Goal: Task Accomplishment & Management: Use online tool/utility

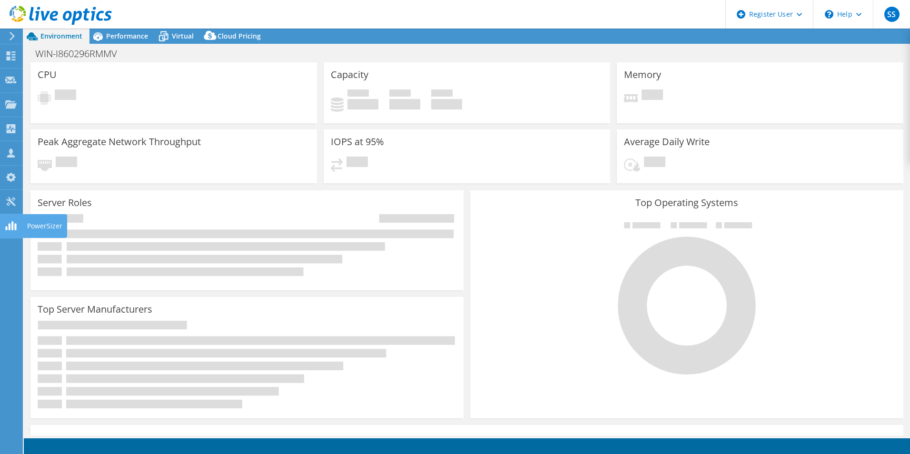
select select "USEast"
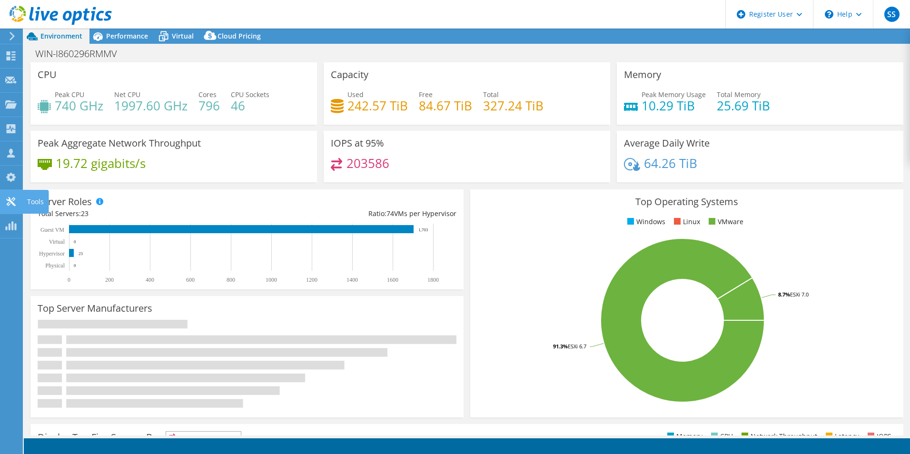
click at [9, 197] on use at bounding box center [10, 201] width 9 height 9
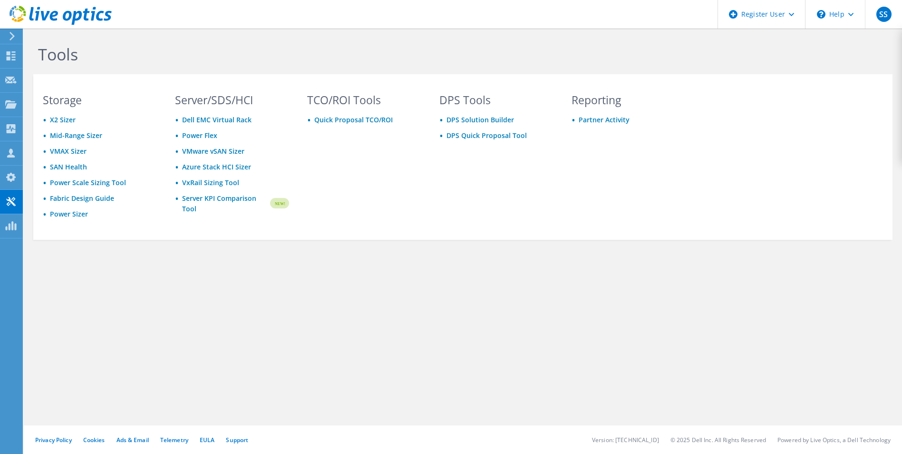
click at [8, 39] on div at bounding box center [10, 36] width 10 height 9
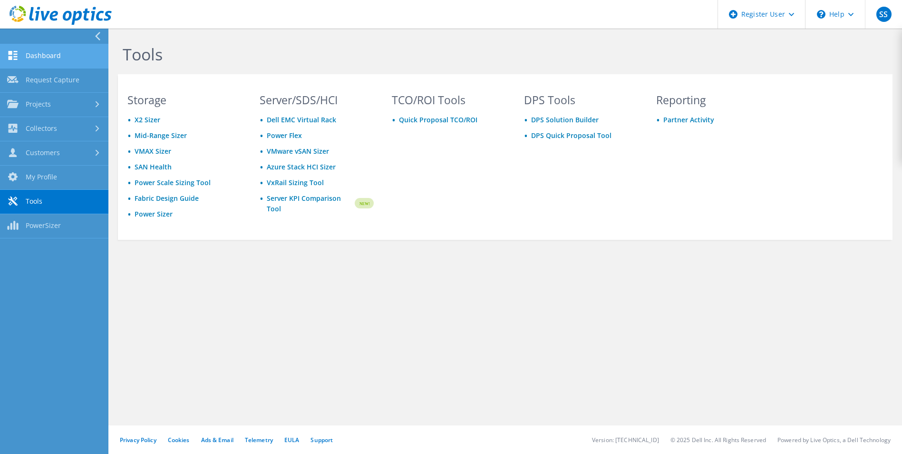
click at [38, 65] on link "Dashboard" at bounding box center [54, 56] width 108 height 24
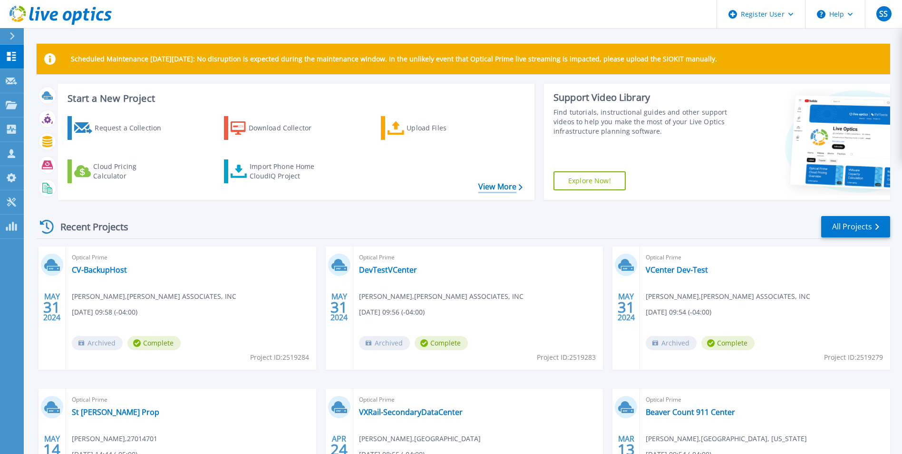
click at [499, 182] on link "View More" at bounding box center [501, 186] width 44 height 9
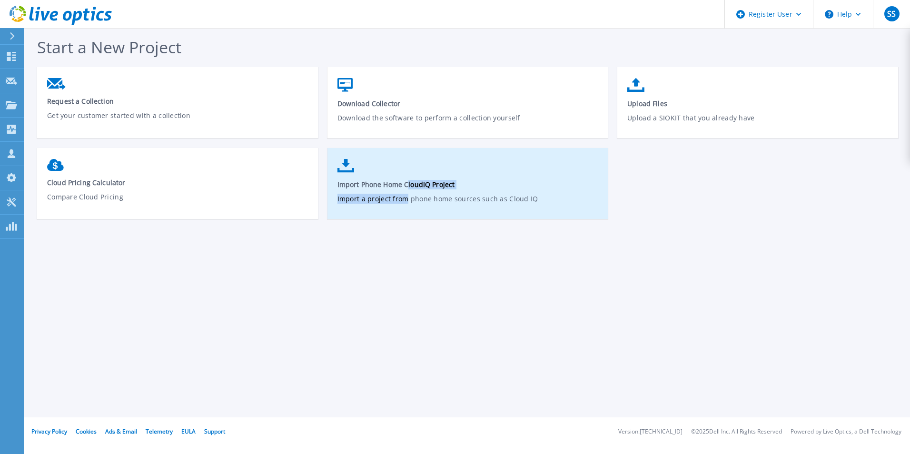
click at [406, 191] on link "Import Phone Home CloudIQ Project Import a project from phone home sources such…" at bounding box center [467, 188] width 281 height 68
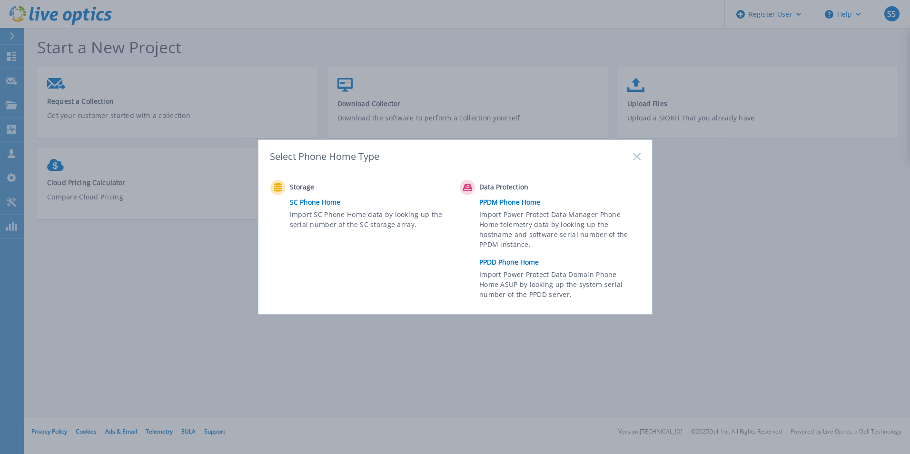
drag, startPoint x: 406, startPoint y: 191, endPoint x: 437, endPoint y: 254, distance: 70.2
click at [437, 254] on div "Storage SC Phone Home Import SC Phone Home data by looking up the serial number…" at bounding box center [362, 242] width 185 height 124
click at [515, 261] on link "PPDD Phone Home" at bounding box center [562, 262] width 166 height 14
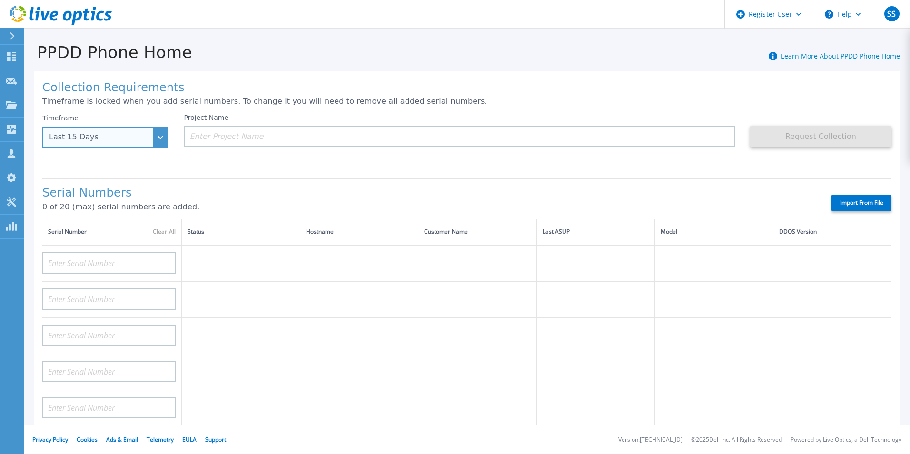
click at [146, 133] on div "Last 15 Days" at bounding box center [100, 137] width 102 height 9
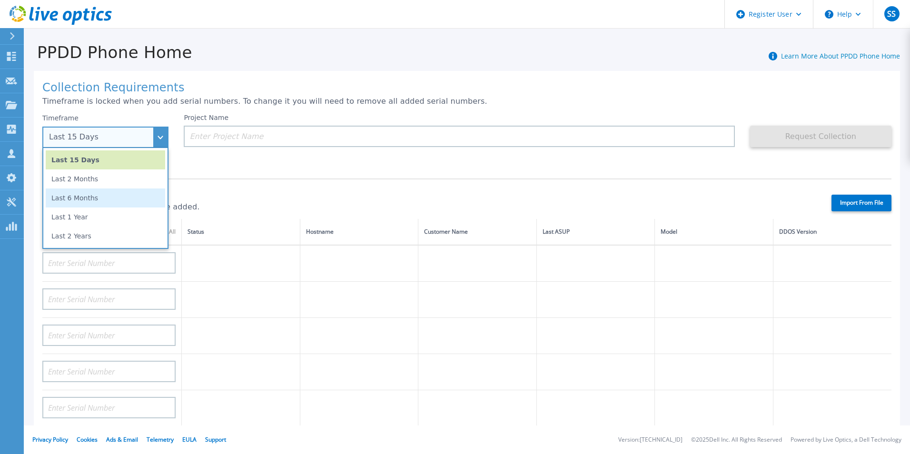
click at [121, 199] on li "Last 6 Months" at bounding box center [105, 197] width 119 height 19
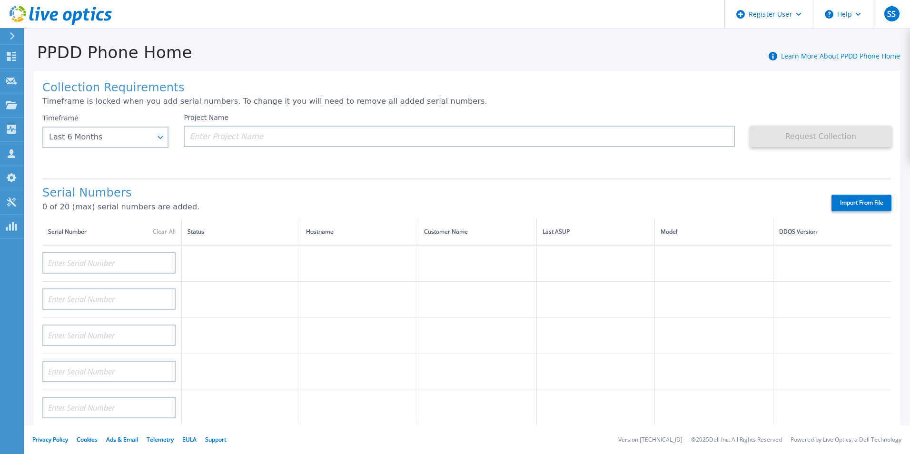
click at [297, 170] on div "Project Name" at bounding box center [467, 142] width 566 height 57
click at [130, 260] on input at bounding box center [108, 262] width 133 height 21
paste input "APM00172324892"
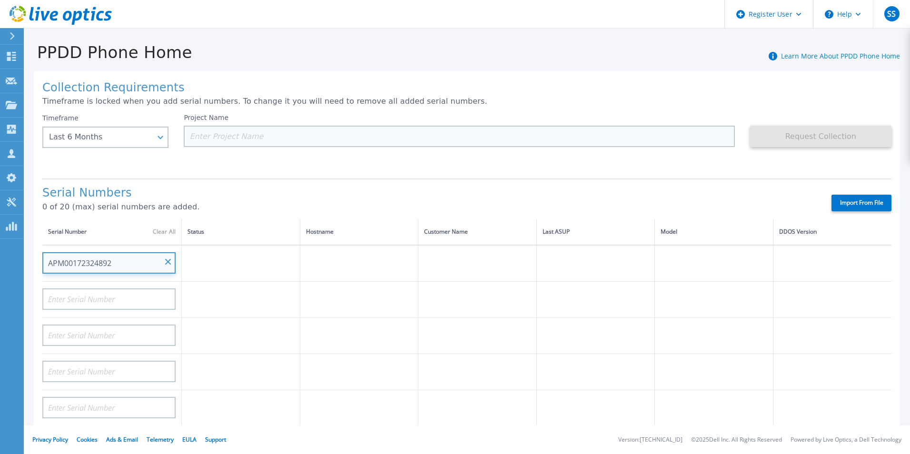
type input "APM00172324892"
click at [282, 126] on input at bounding box center [459, 136] width 550 height 21
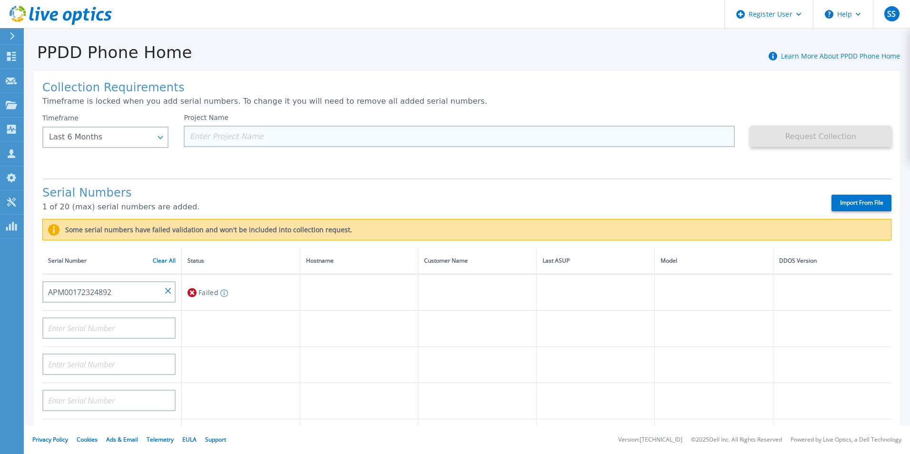
paste input "TRACTOR SUPPLY COMPANY"
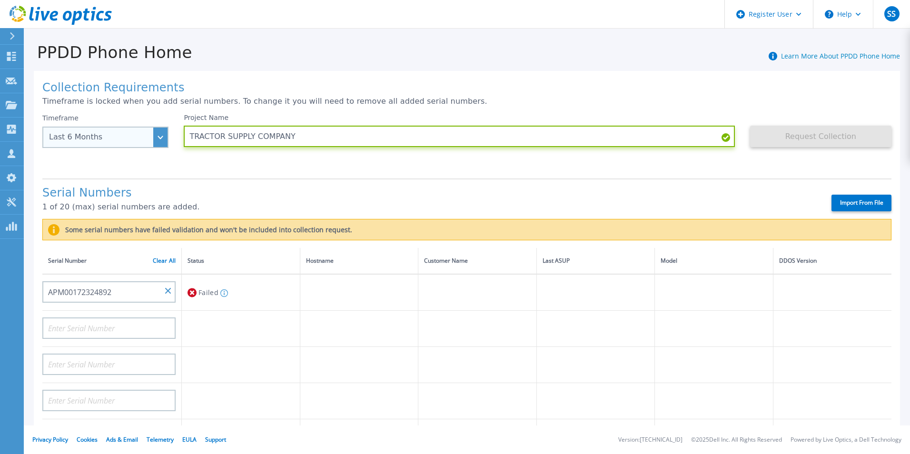
type input "TRACTOR SUPPLY COMPANY"
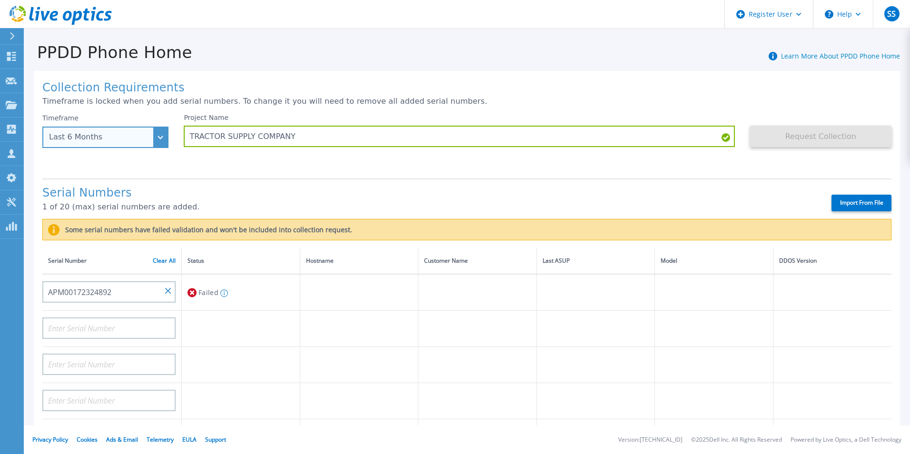
click at [160, 131] on div "Last 6 Months" at bounding box center [105, 137] width 126 height 21
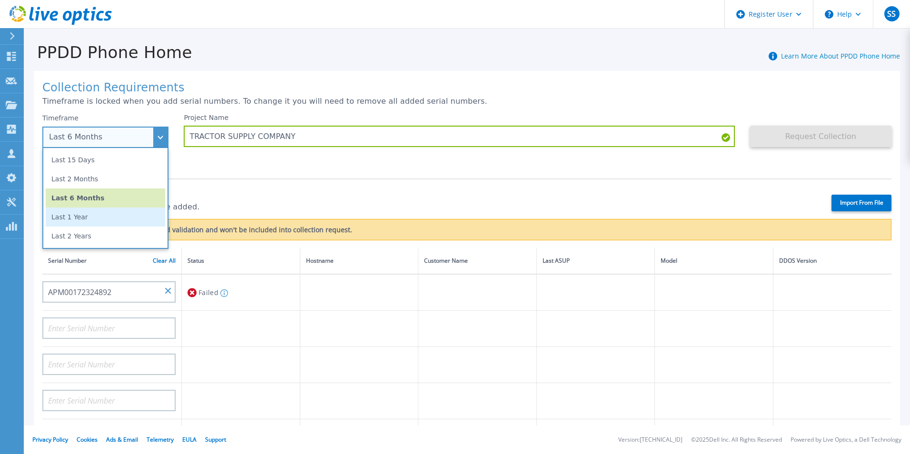
click at [136, 218] on li "Last 1 Year" at bounding box center [105, 216] width 119 height 19
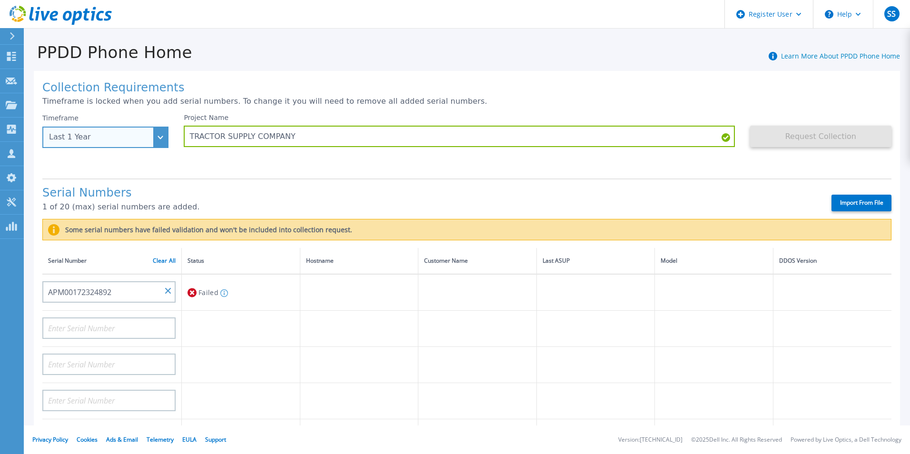
click at [160, 147] on div "Last 1 Year" at bounding box center [105, 137] width 126 height 21
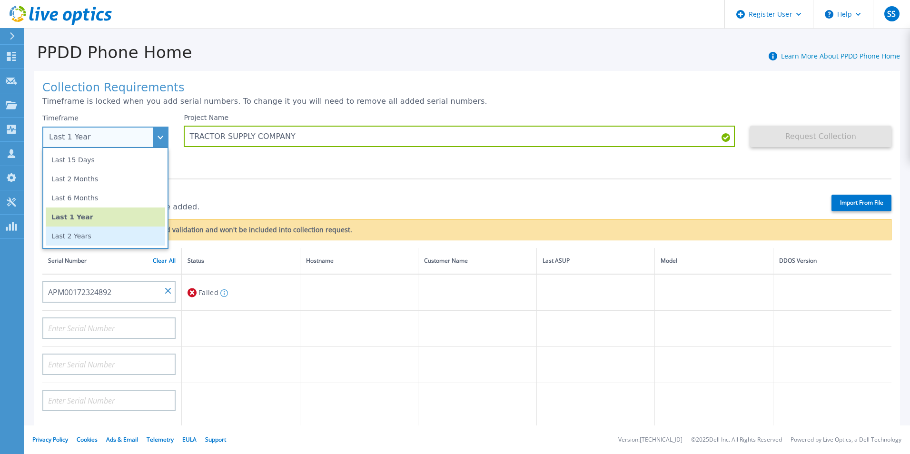
click at [111, 238] on li "Last 2 Years" at bounding box center [105, 235] width 119 height 19
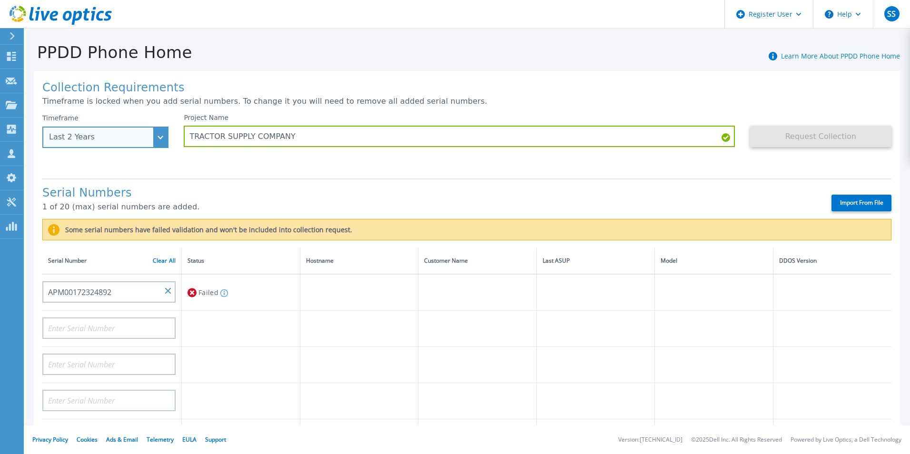
click at [163, 133] on div "Last 2 Years" at bounding box center [105, 137] width 126 height 21
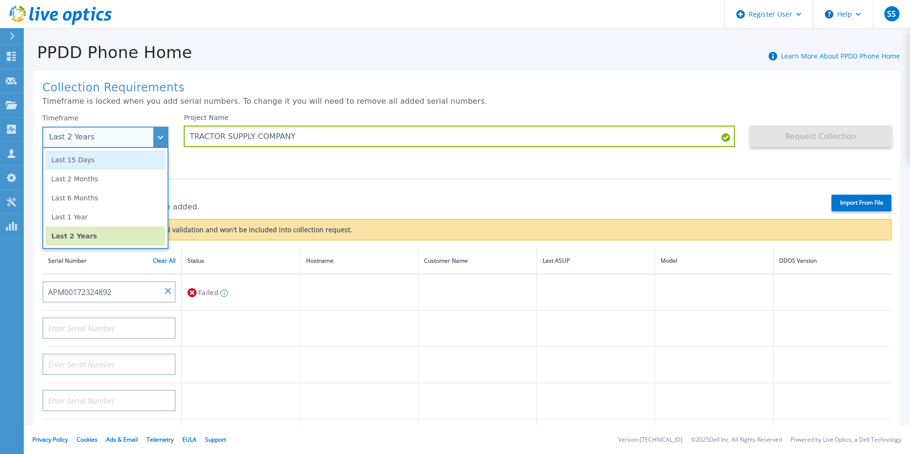
click at [133, 168] on li "Last 15 Days" at bounding box center [105, 159] width 119 height 19
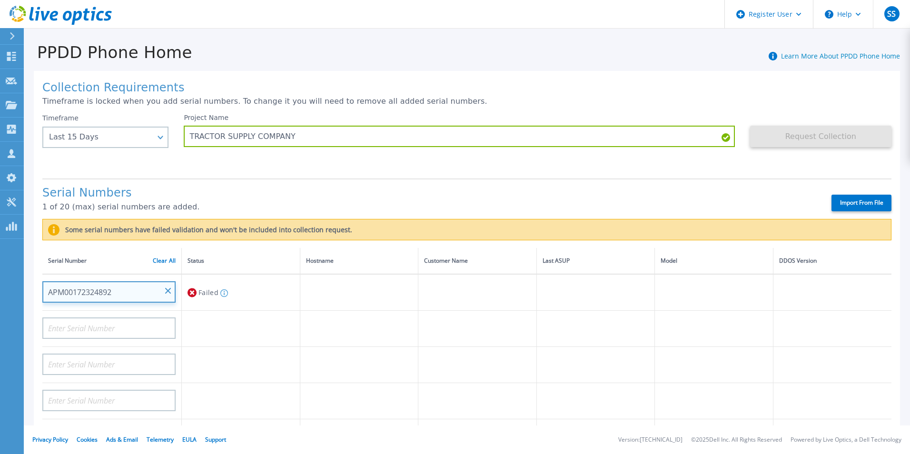
click at [136, 296] on input "APM00172324892" at bounding box center [108, 291] width 133 height 21
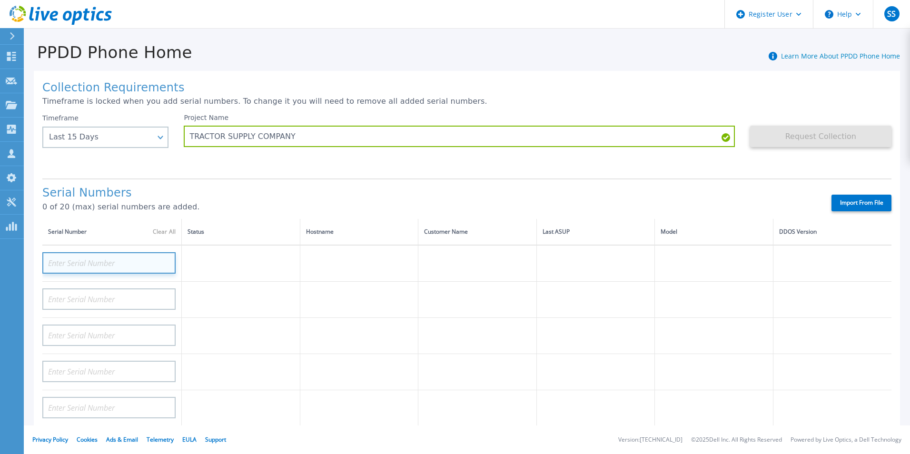
paste input "APM00183805914"
type input "APM00183805914"
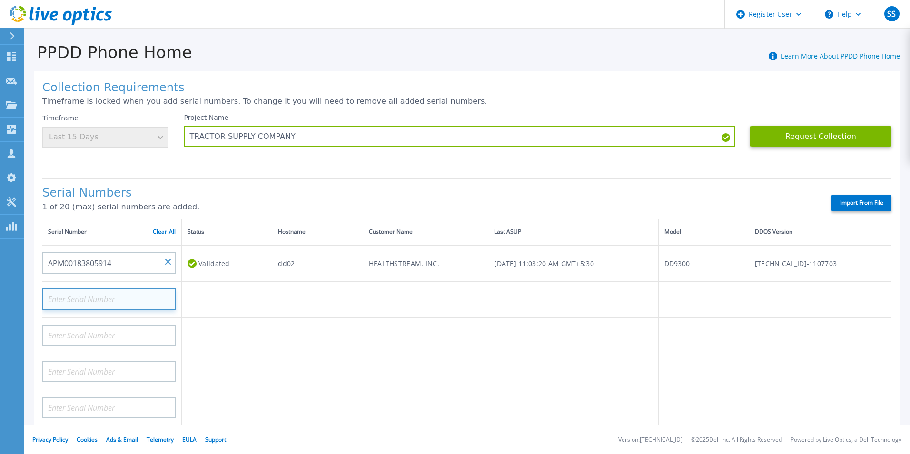
click at [97, 304] on input at bounding box center [108, 298] width 133 height 21
paste input "APM00183805916"
type input "APM00183805916"
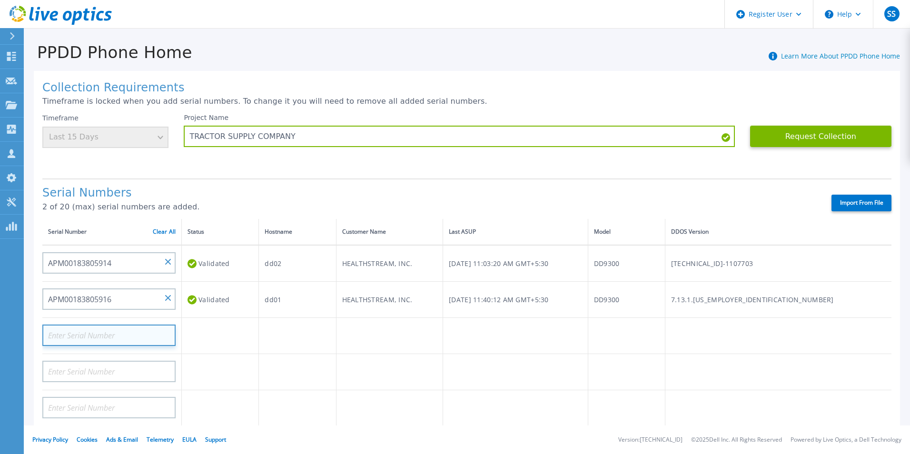
click at [78, 328] on input at bounding box center [108, 334] width 133 height 21
paste input "APM00183821566"
type input "APM00183821566"
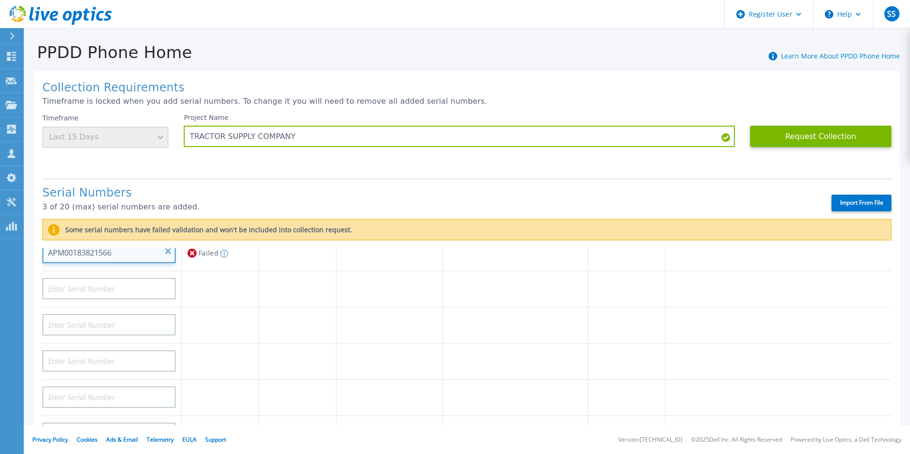
scroll to position [95, 0]
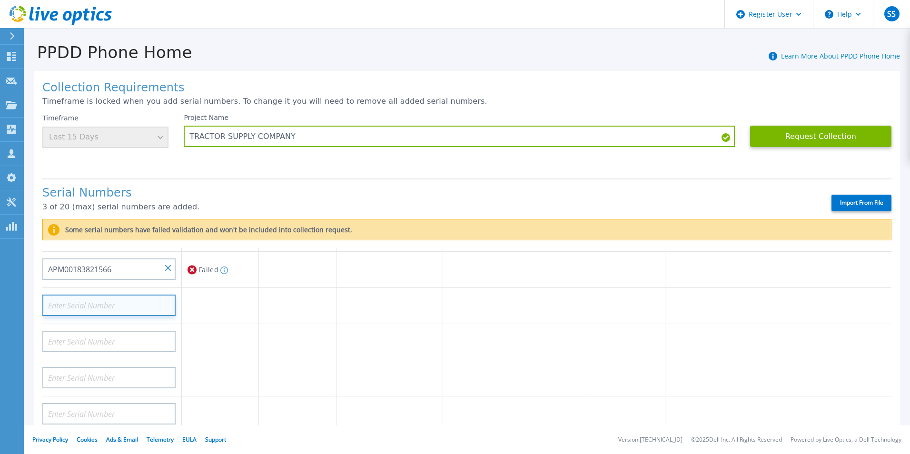
click at [100, 313] on input at bounding box center [108, 304] width 133 height 21
paste input "APM00150707781"
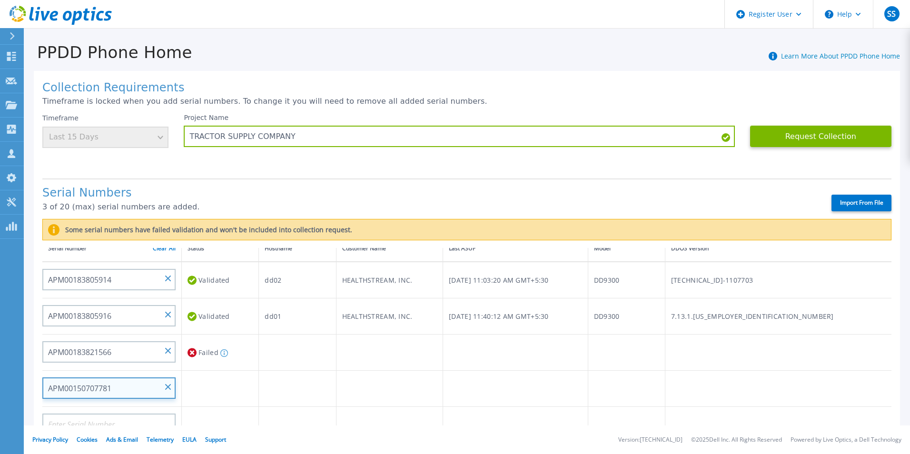
scroll to position [0, 0]
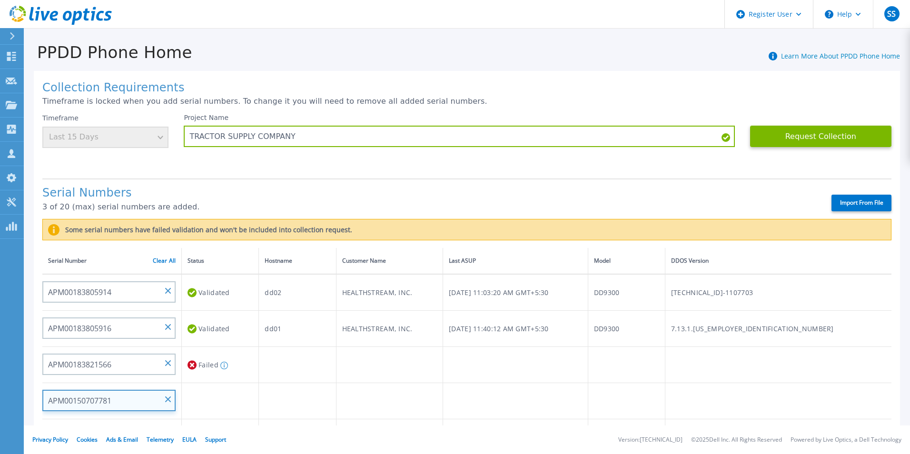
type input "APM00150707781"
click at [351, 198] on h1 "Serial Numbers" at bounding box center [428, 192] width 772 height 13
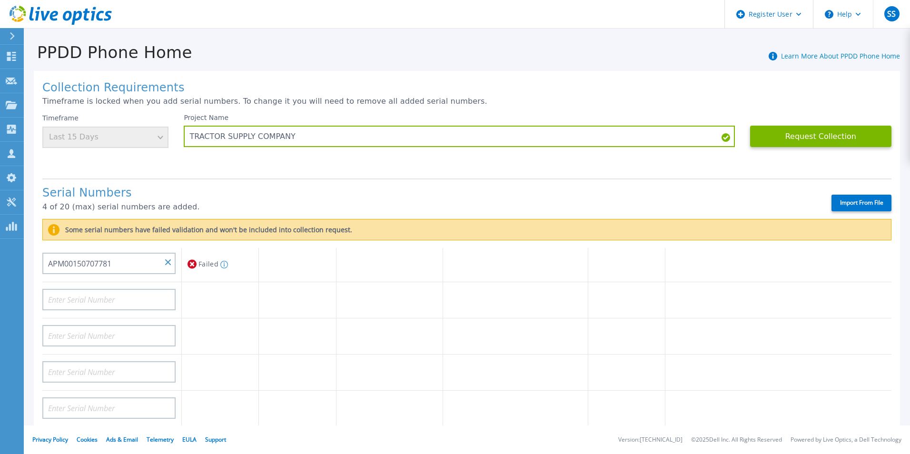
scroll to position [143, 0]
click at [96, 289] on input at bounding box center [108, 293] width 133 height 21
paste input "APM00150707780"
type input "APM00150707780"
click at [254, 189] on h1 "Serial Numbers" at bounding box center [428, 192] width 772 height 13
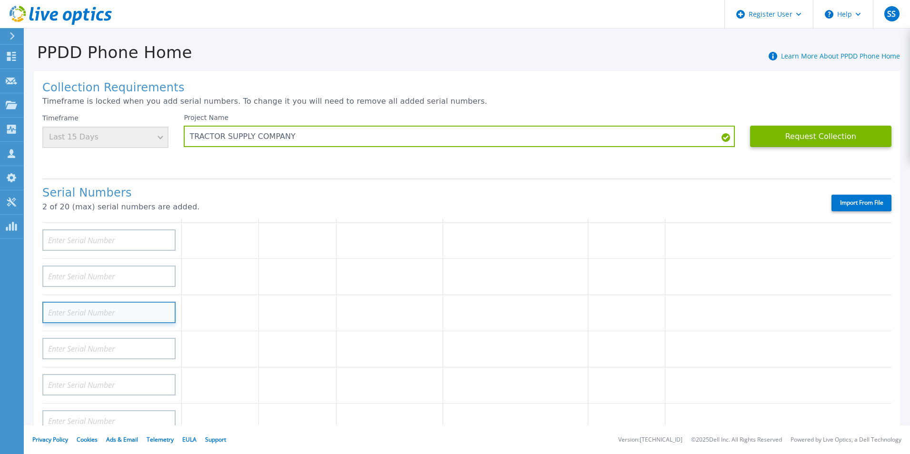
scroll to position [0, 0]
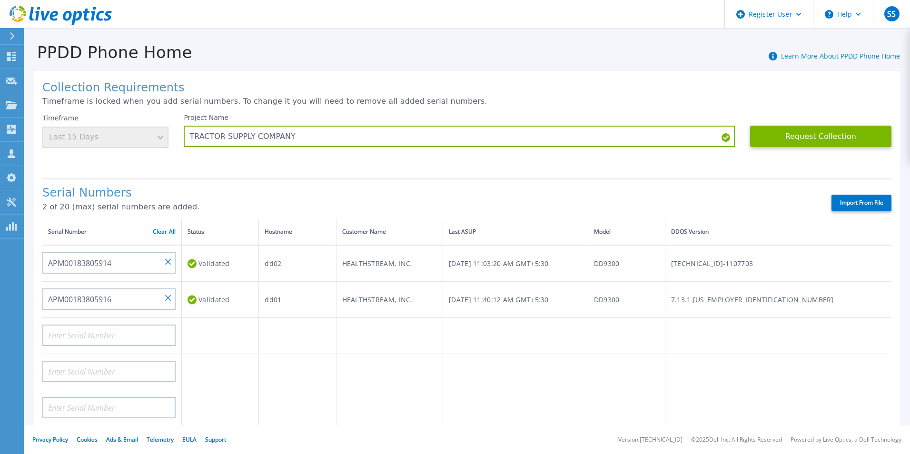
click at [329, 201] on div "Serial Numbers 2 of 20 (max) serial numbers are added." at bounding box center [428, 202] width 772 height 32
click at [157, 142] on div "Timeframe Last 15 Days" at bounding box center [105, 131] width 126 height 34
click at [157, 137] on div "Timeframe Last 15 Days" at bounding box center [105, 131] width 126 height 34
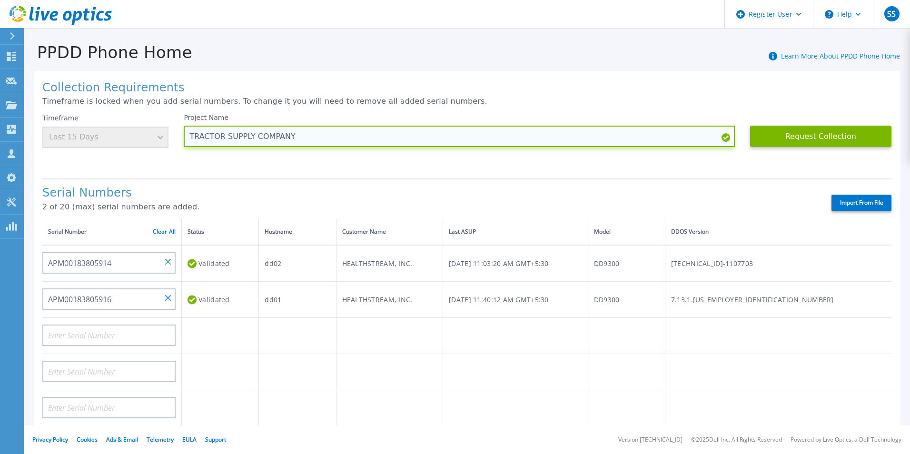
click at [370, 133] on input "TRACTOR SUPPLY COMPANY" at bounding box center [459, 136] width 550 height 21
drag, startPoint x: 365, startPoint y: 133, endPoint x: 179, endPoint y: 147, distance: 186.1
click at [179, 147] on div "Timeframe Last 15 Days Project Name TRACTOR SUPPLY COMPANY Request Collection T…" at bounding box center [466, 142] width 849 height 57
paste input "HEALTHSTREAM"
type input "HEALTHSTREAM"
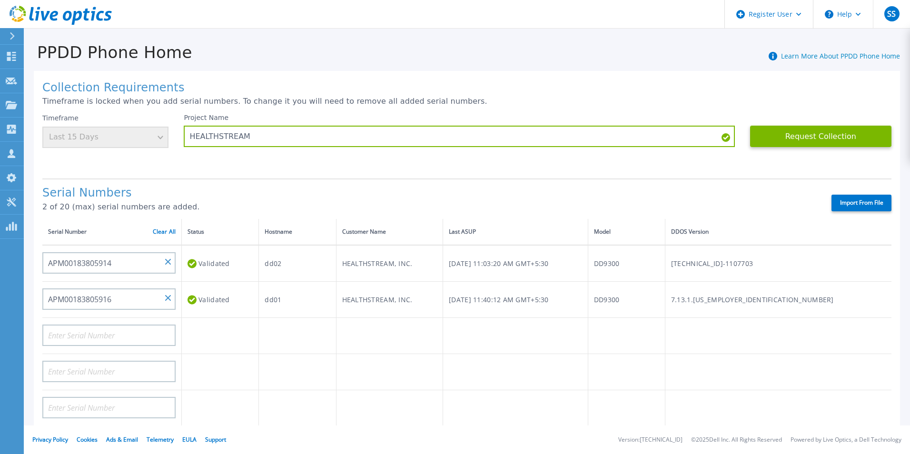
click at [323, 49] on div "PPDD Phone Home Learn More About PPDD Phone Home" at bounding box center [462, 46] width 876 height 29
click at [179, 206] on p "2 of 20 (max) serial numbers are added." at bounding box center [428, 207] width 772 height 9
click at [160, 140] on div "Timeframe Last 15 Days" at bounding box center [105, 131] width 126 height 34
click at [170, 234] on link "Clear All" at bounding box center [164, 231] width 23 height 7
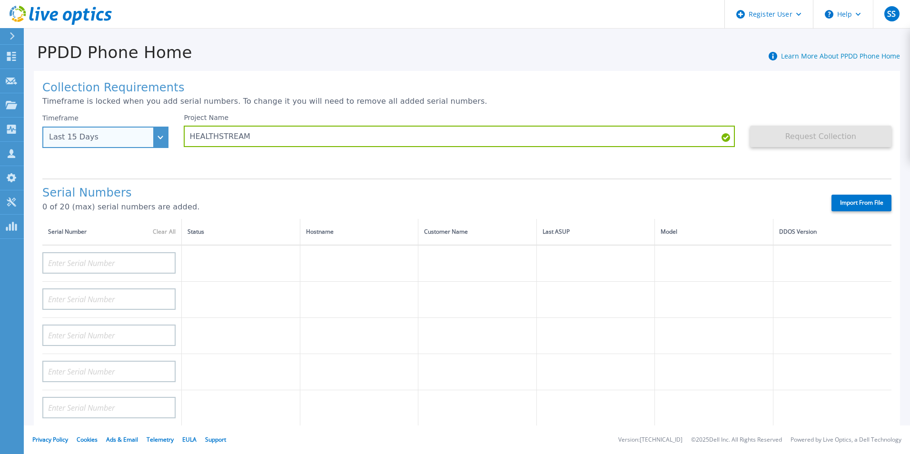
click at [156, 137] on div "Last 15 Days" at bounding box center [105, 137] width 126 height 21
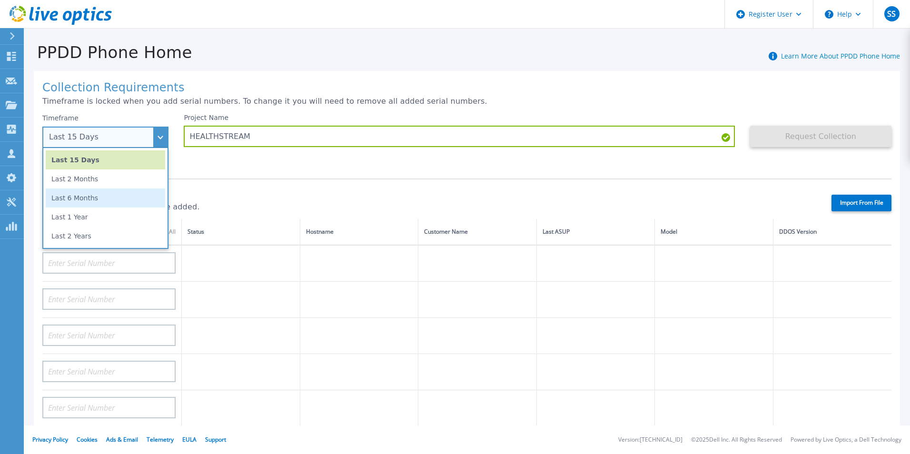
click at [119, 202] on li "Last 6 Months" at bounding box center [105, 197] width 119 height 19
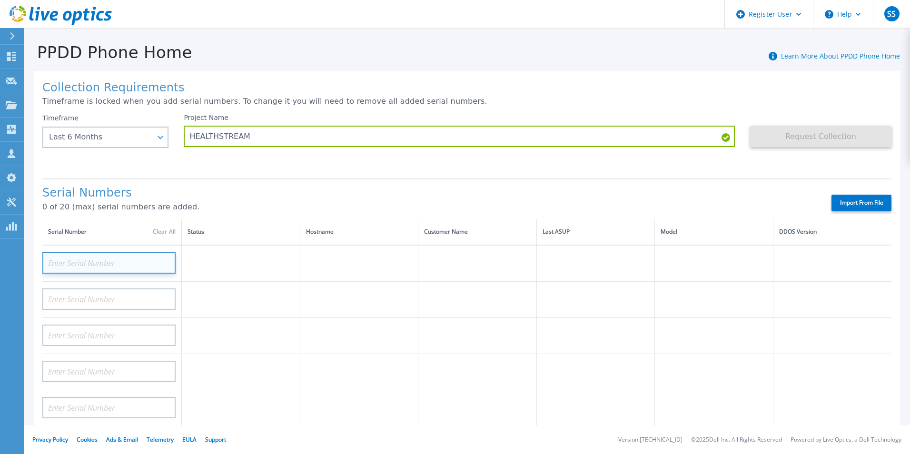
click at [122, 268] on input at bounding box center [108, 262] width 133 height 21
paste input "APM00183805914"
type input "APM00183805914"
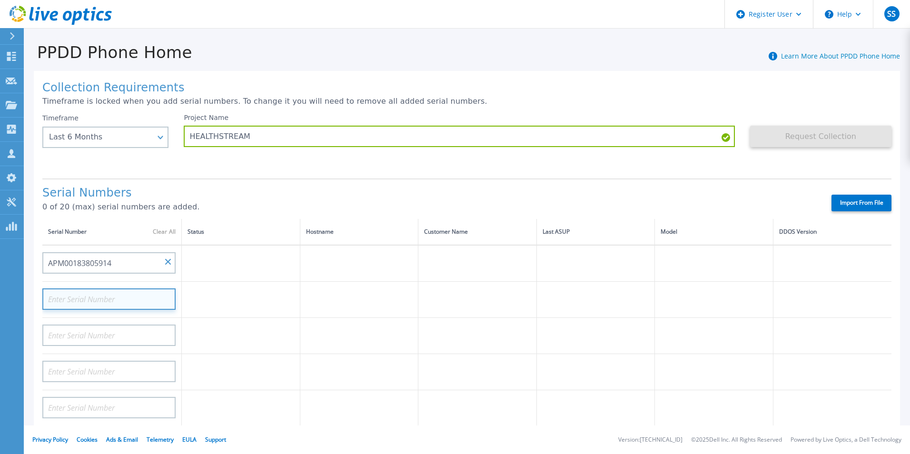
click at [111, 290] on input at bounding box center [108, 298] width 133 height 21
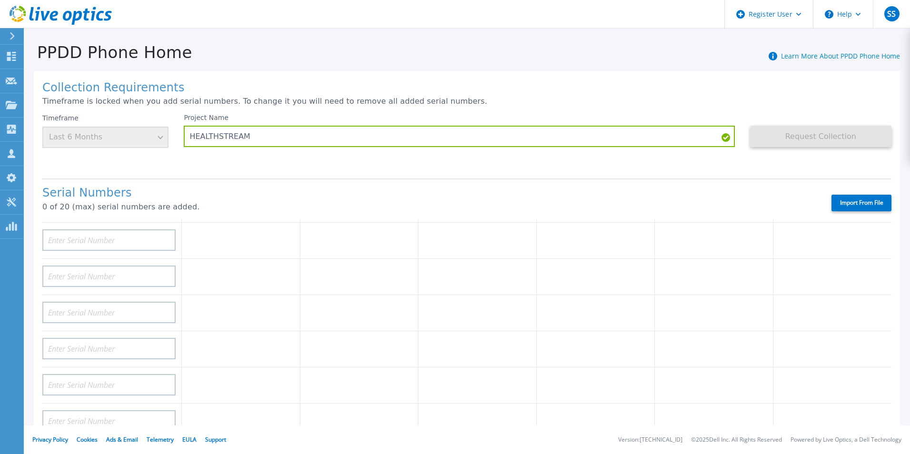
scroll to position [48, 0]
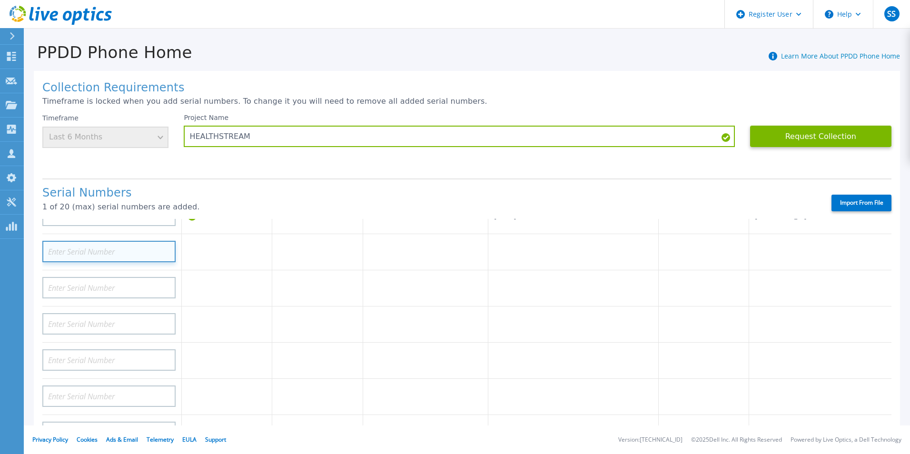
paste input "APM00183805916"
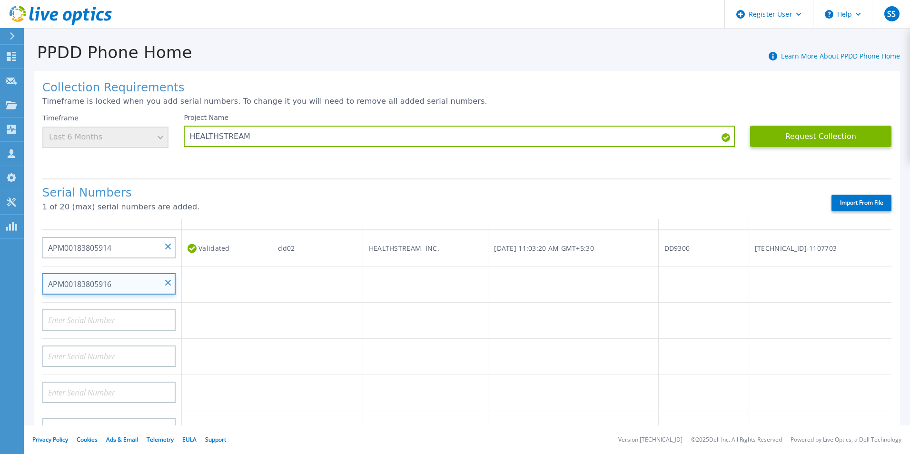
scroll to position [0, 0]
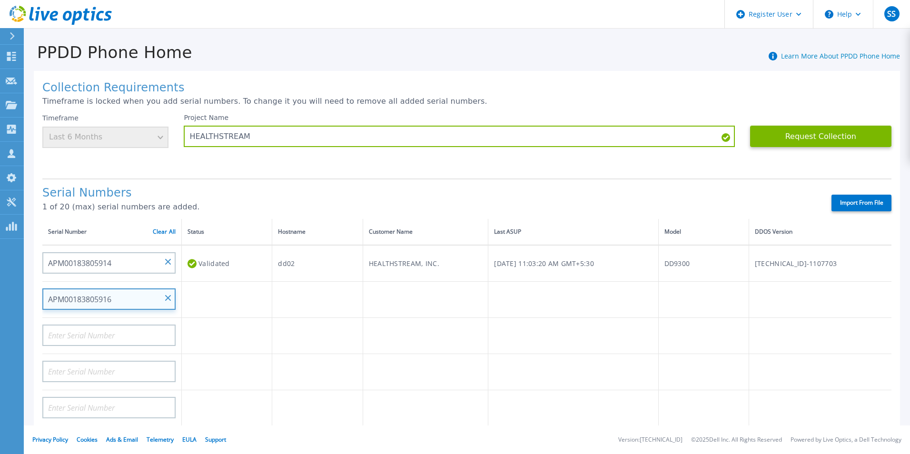
type input "APM00183805916"
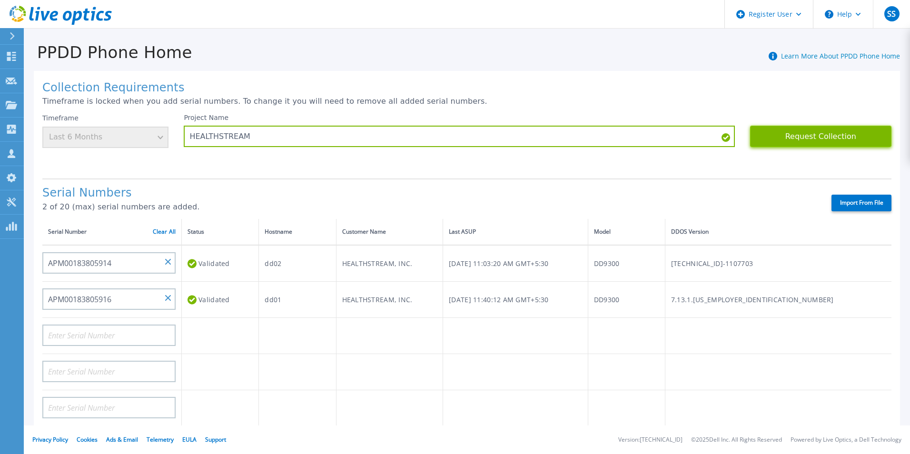
click at [774, 134] on button "Request Collection" at bounding box center [820, 136] width 141 height 21
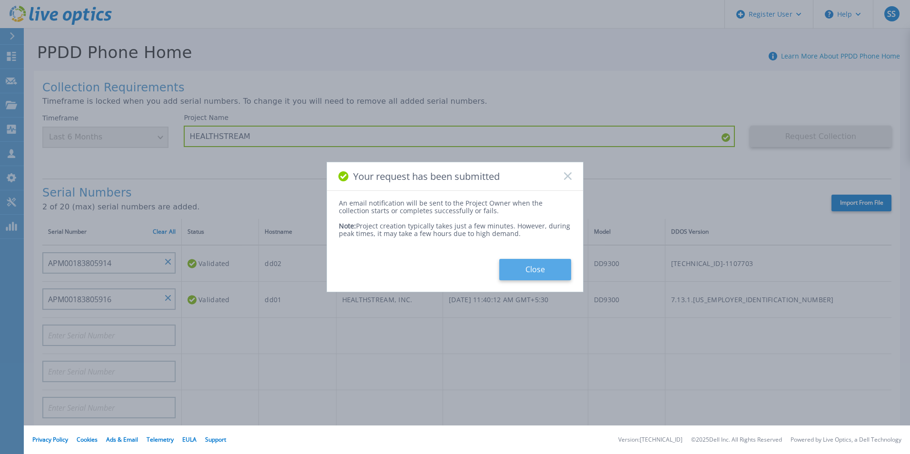
click at [525, 262] on button "Close" at bounding box center [535, 269] width 72 height 21
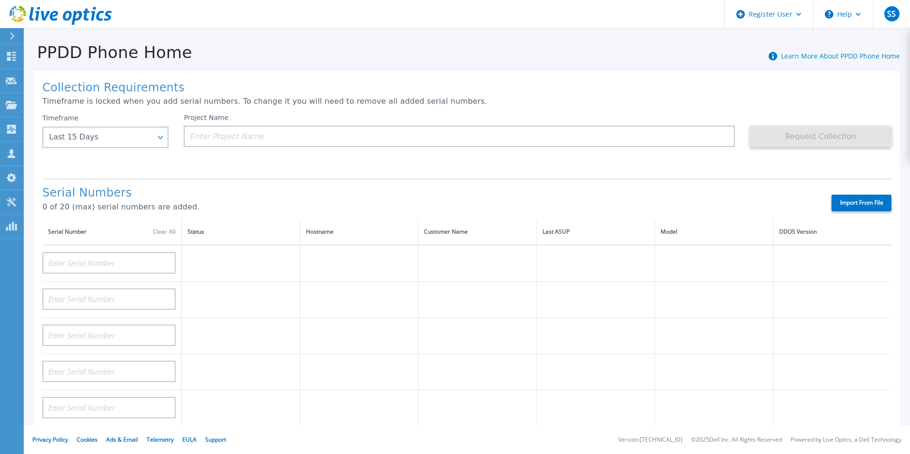
click at [14, 35] on icon at bounding box center [12, 36] width 5 height 8
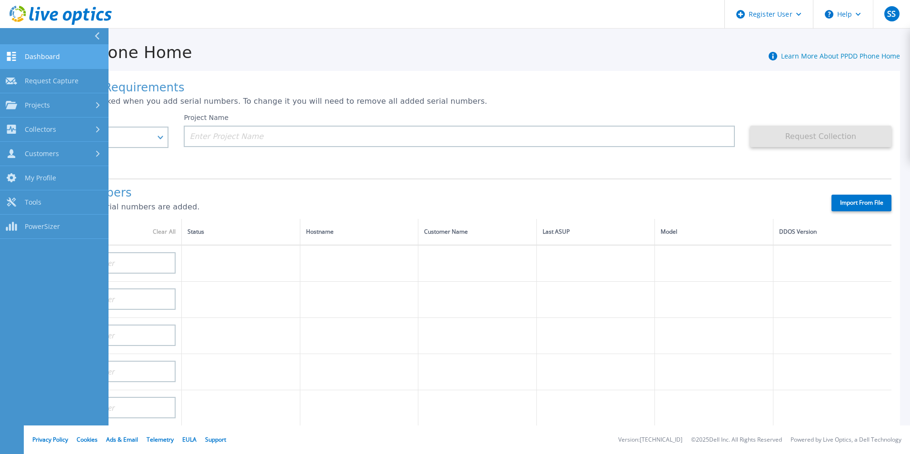
click at [40, 64] on link "Dashboard Dashboard" at bounding box center [54, 57] width 108 height 24
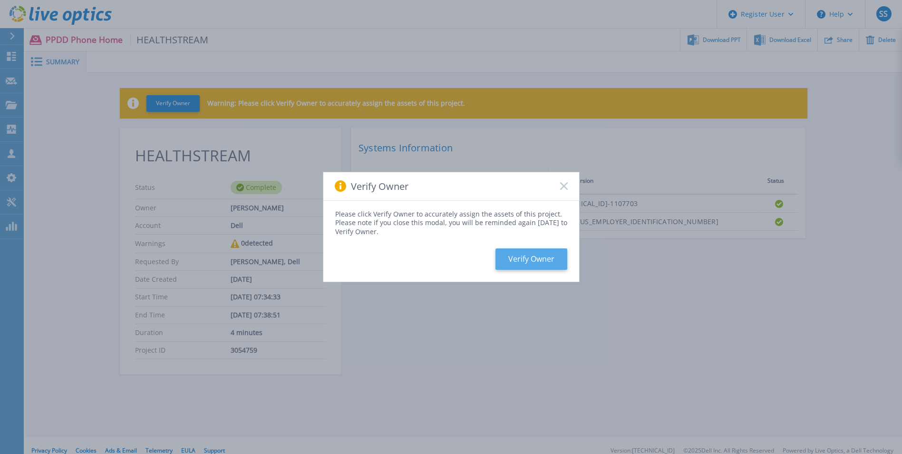
click at [515, 254] on button "Verify Owner" at bounding box center [532, 258] width 72 height 21
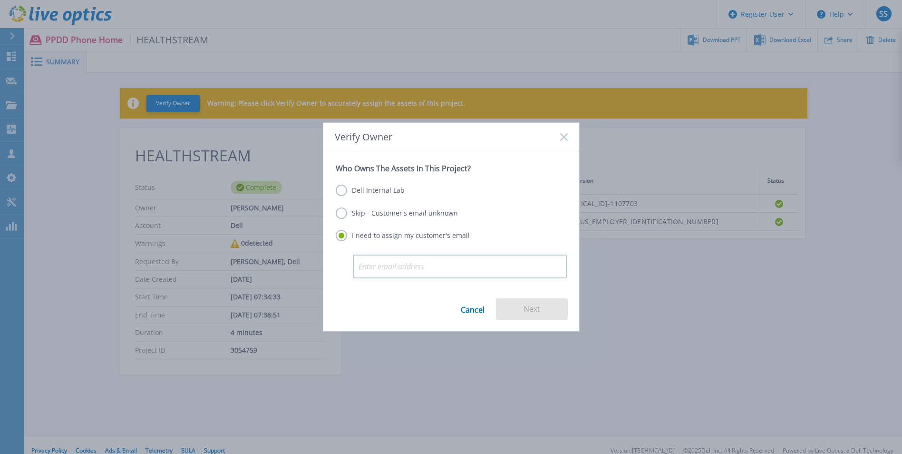
click at [564, 139] on icon at bounding box center [564, 137] width 8 height 8
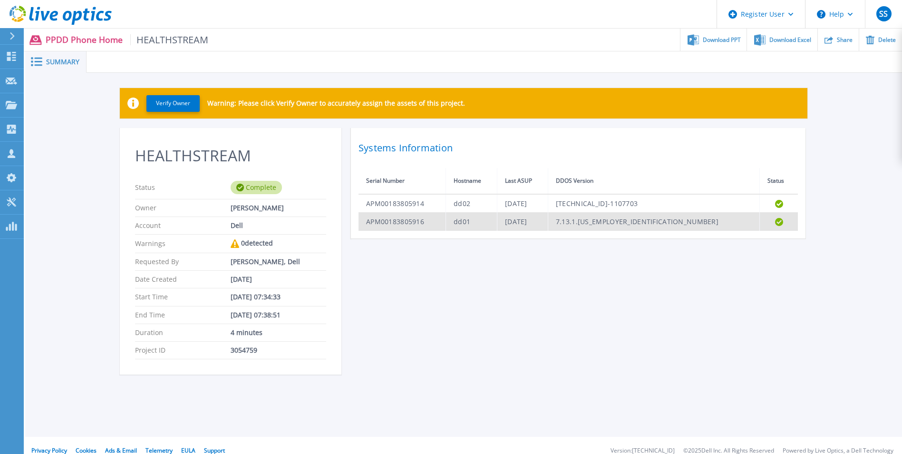
click at [777, 219] on icon at bounding box center [779, 222] width 8 height 8
click at [783, 222] on td "Completed" at bounding box center [779, 222] width 38 height 18
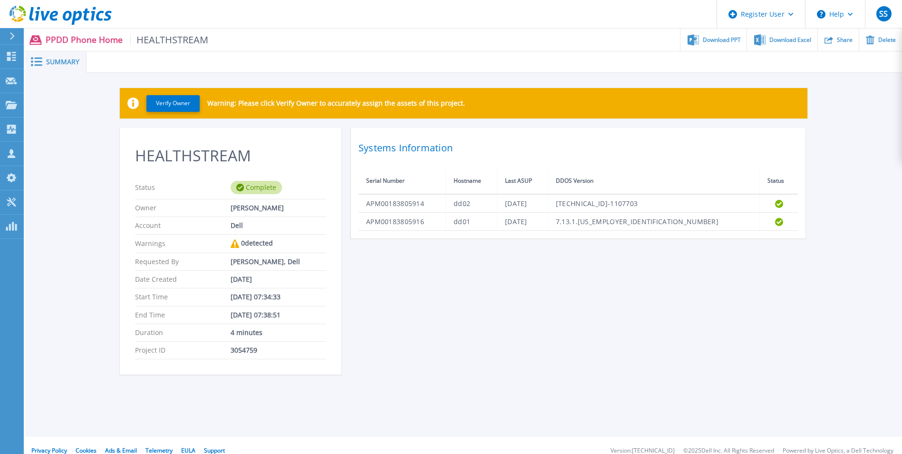
click at [779, 194] on th "Status" at bounding box center [779, 181] width 38 height 26
click at [721, 39] on span "Download PPT" at bounding box center [722, 40] width 38 height 6
click at [625, 299] on div "HEALTHSTREAM Status Complete Owner Shubham Sharma Account Dell Warnings 0 detec…" at bounding box center [464, 257] width 688 height 258
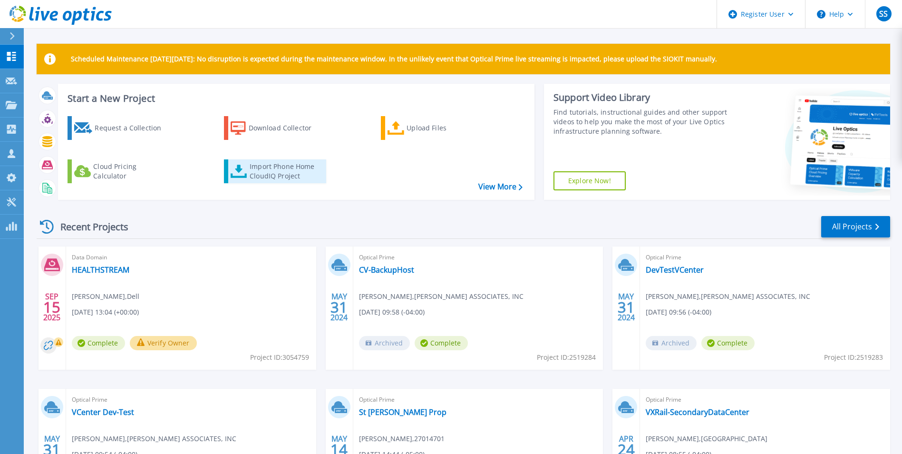
click at [275, 165] on div "Import Phone Home CloudIQ Project" at bounding box center [287, 171] width 74 height 19
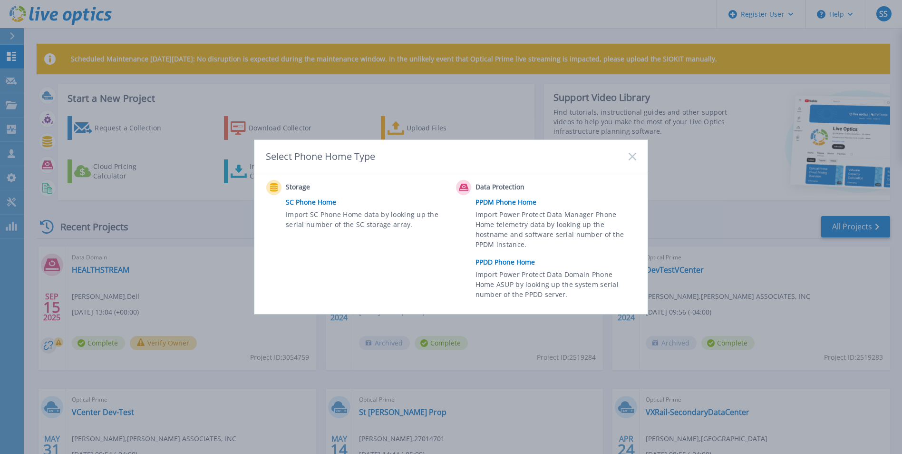
click at [502, 259] on link "PPDD Phone Home" at bounding box center [559, 262] width 166 height 14
